Goal: Book appointment/travel/reservation

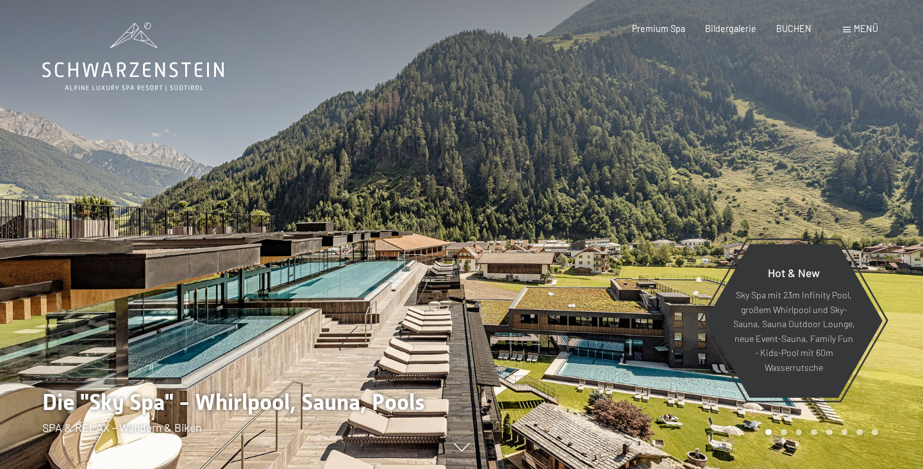
click at [846, 32] on span at bounding box center [847, 30] width 8 height 6
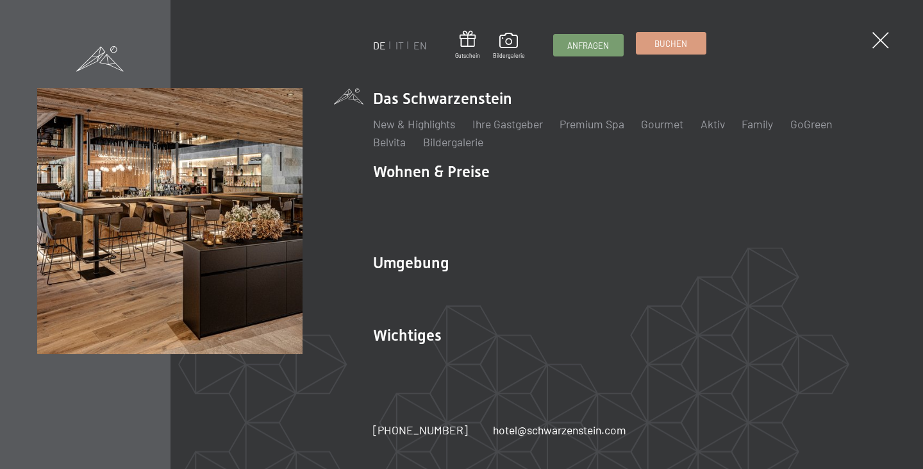
click at [671, 48] on span "Buchen" at bounding box center [671, 44] width 33 height 12
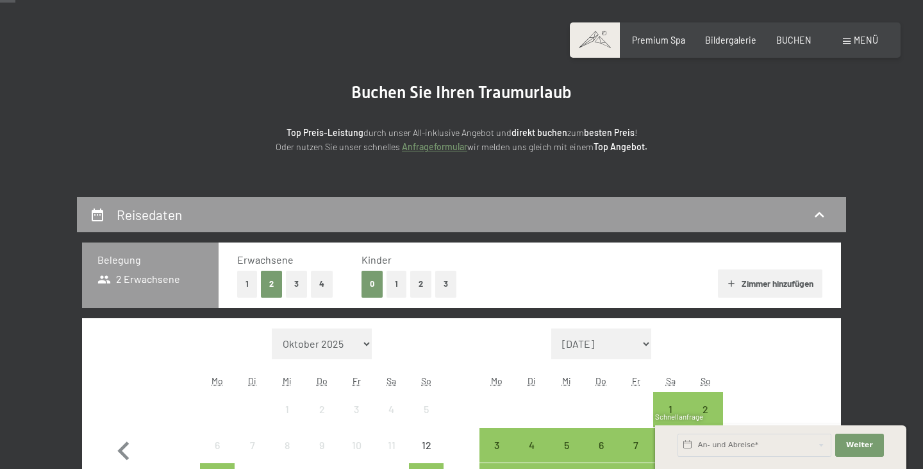
scroll to position [13, 0]
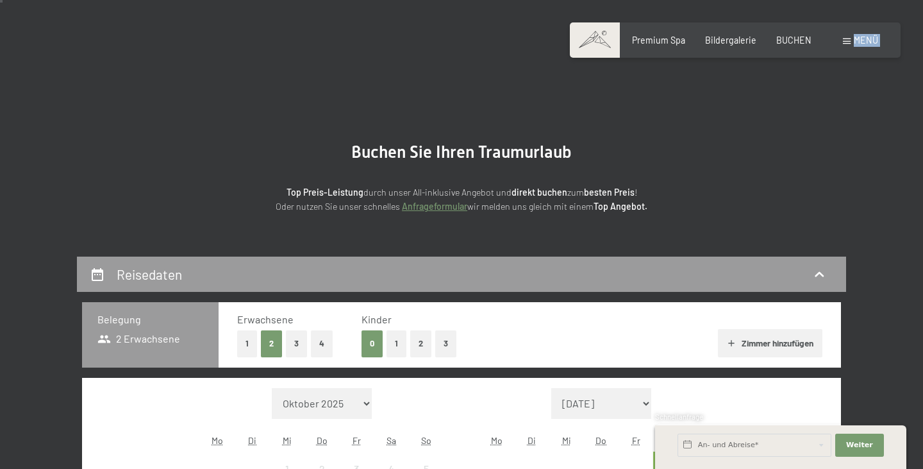
click at [844, 46] on div "Buchen Anfragen Premium Spa Bildergalerie BUCHEN Menü DE IT EN Gutschein Bilder…" at bounding box center [735, 40] width 285 height 13
click at [850, 45] on div "Menü" at bounding box center [860, 40] width 35 height 13
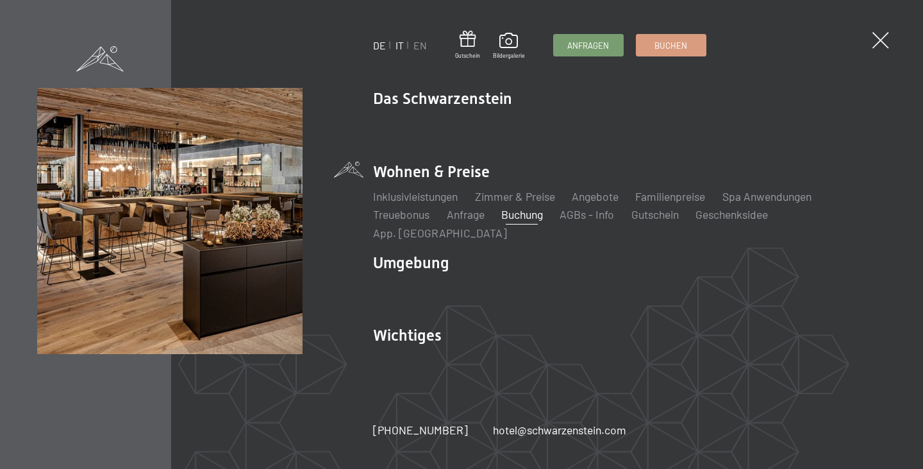
click at [402, 46] on link "IT" at bounding box center [400, 45] width 8 height 12
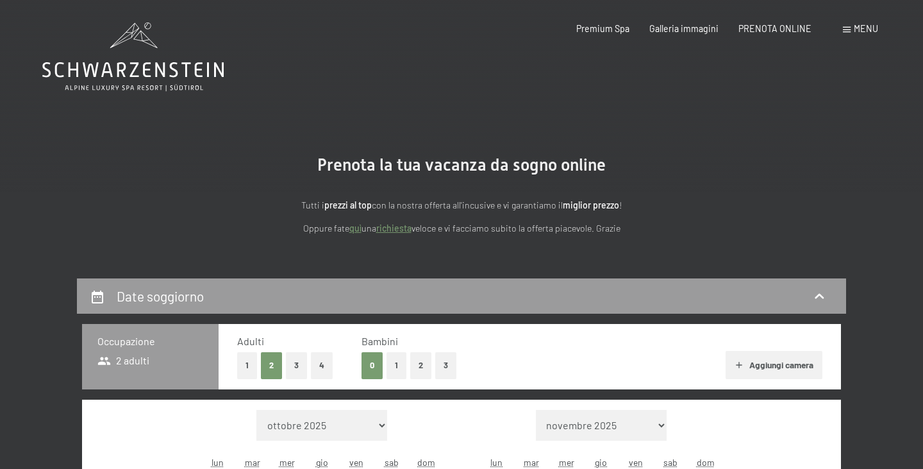
click at [847, 32] on div "Menu" at bounding box center [860, 28] width 35 height 13
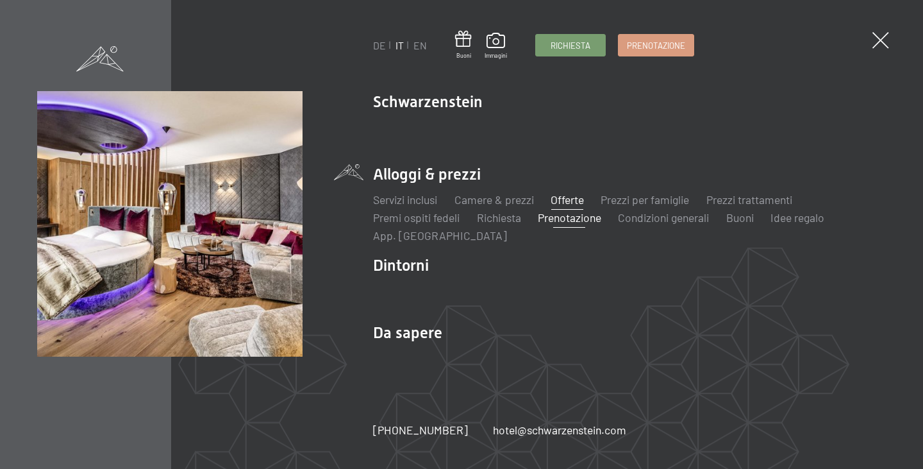
click at [574, 203] on link "Offerte" at bounding box center [567, 199] width 33 height 14
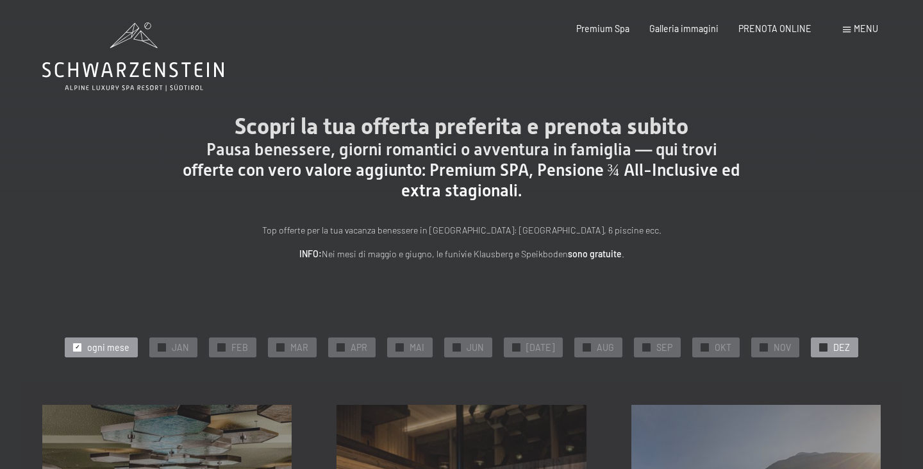
click at [834, 350] on span "DEZ" at bounding box center [842, 347] width 17 height 13
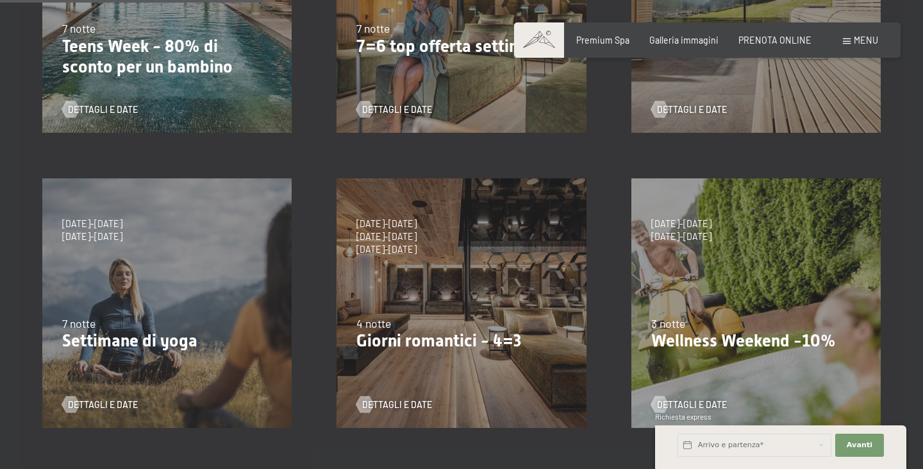
scroll to position [537, 0]
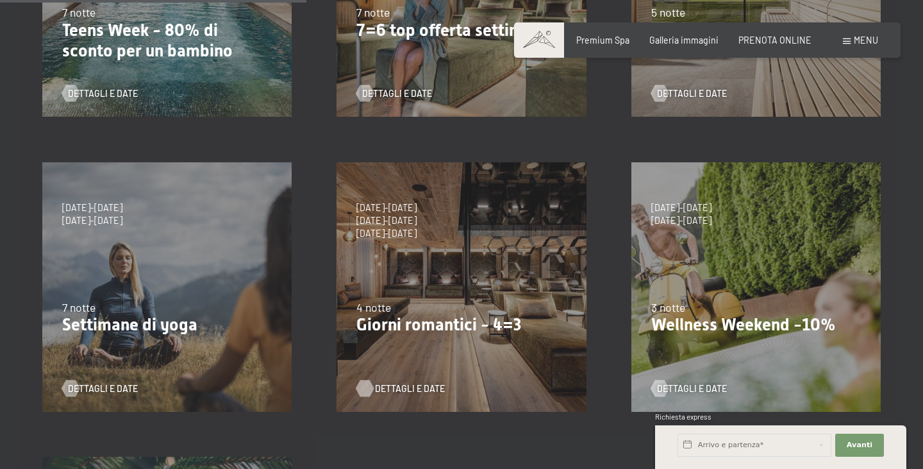
click at [380, 389] on span "Dettagli e Date" at bounding box center [410, 388] width 70 height 13
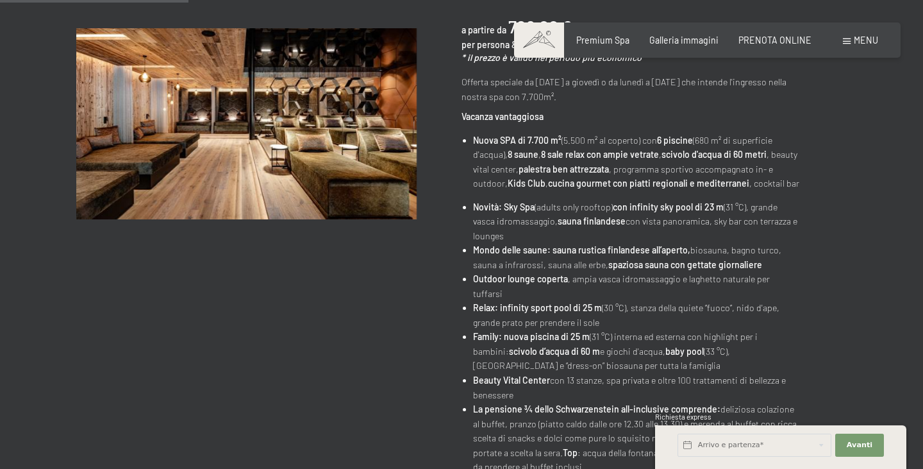
scroll to position [273, 0]
